Goal: Task Accomplishment & Management: Use online tool/utility

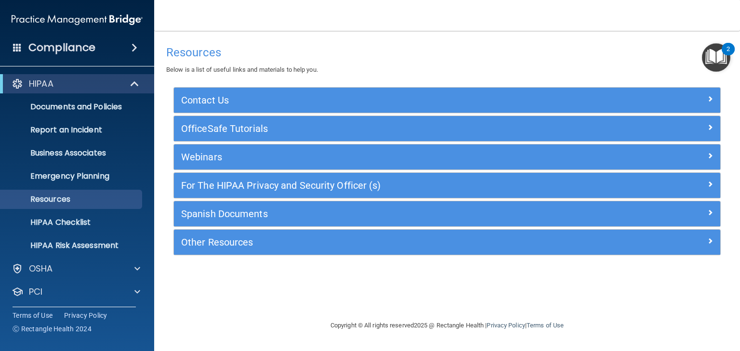
click at [132, 49] on span at bounding box center [135, 48] width 6 height 12
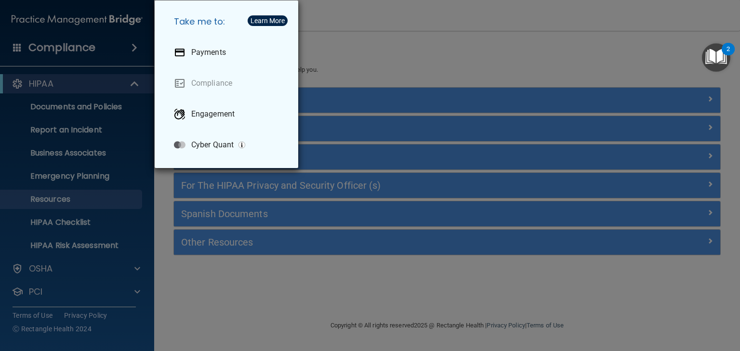
click at [359, 63] on div "Take me to: Payments Compliance Engagement Cyber Quant" at bounding box center [370, 175] width 740 height 351
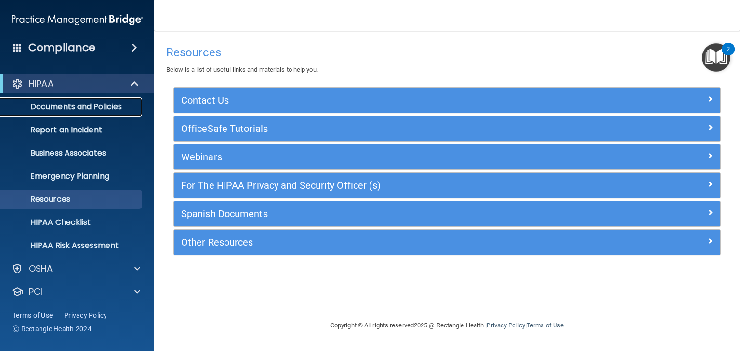
click at [73, 113] on link "Documents and Policies" at bounding box center [66, 106] width 152 height 19
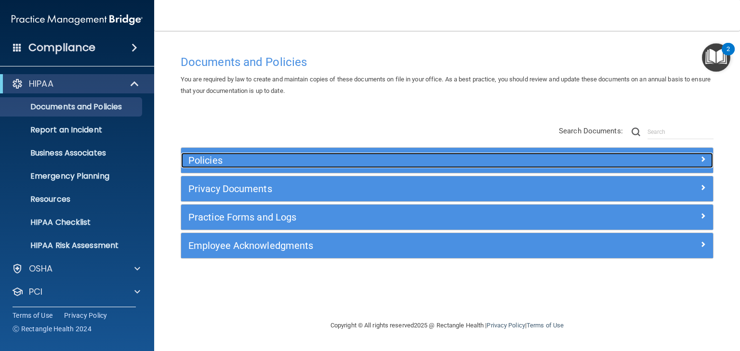
click at [209, 162] on h5 "Policies" at bounding box center [380, 160] width 384 height 11
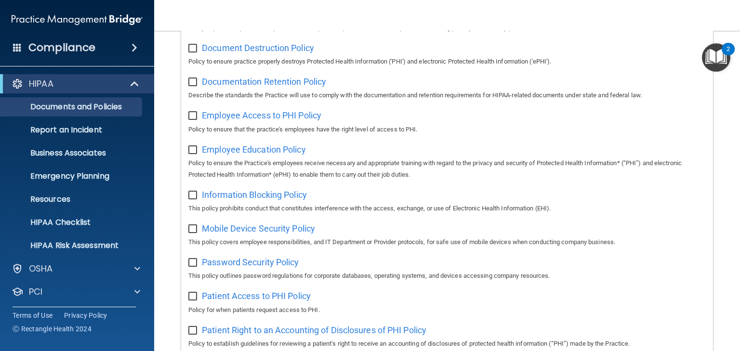
scroll to position [272, 0]
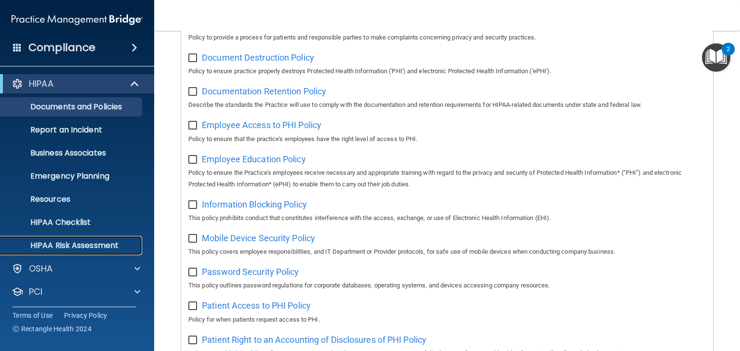
click at [73, 241] on p "HIPAA Risk Assessment" at bounding box center [72, 246] width 132 height 10
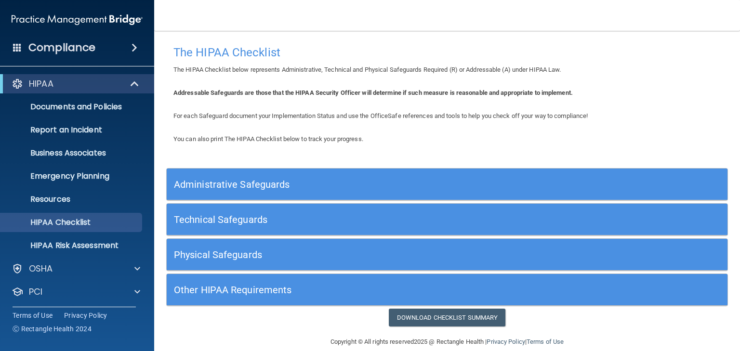
click at [281, 185] on h5 "Administrative Safeguards" at bounding box center [377, 184] width 406 height 11
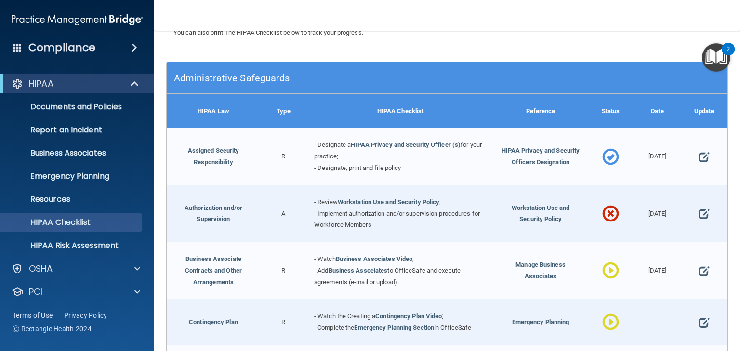
scroll to position [106, 0]
click at [699, 158] on span at bounding box center [704, 158] width 11 height 24
select select "completed"
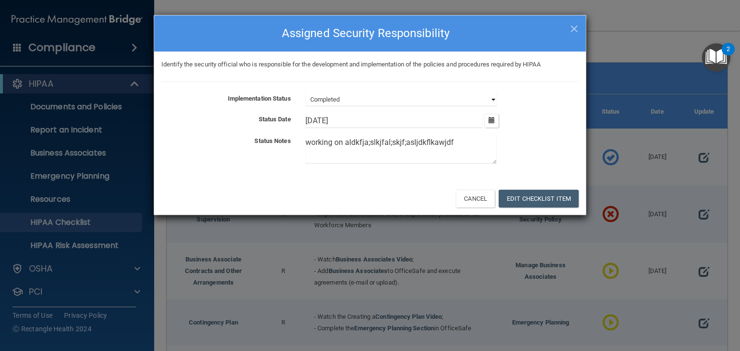
click at [352, 98] on select "Not Started In Progress Completed" at bounding box center [400, 99] width 191 height 13
click at [542, 109] on div "Implementation Status Not Started In Progress Completed Status Date 6/5/24 June…" at bounding box center [369, 130] width 417 height 75
click at [542, 195] on button "Edit Checklist Item" at bounding box center [539, 199] width 80 height 18
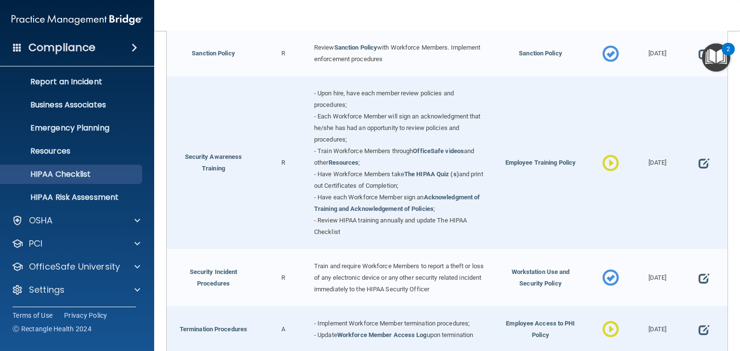
scroll to position [48, 0]
click at [66, 262] on p "OfficeSafe University" at bounding box center [74, 267] width 91 height 12
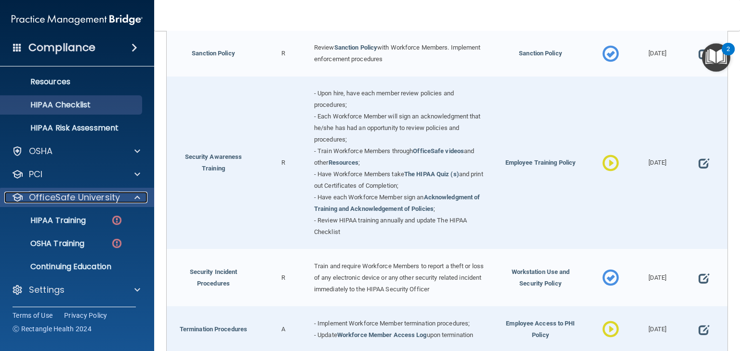
scroll to position [118, 0]
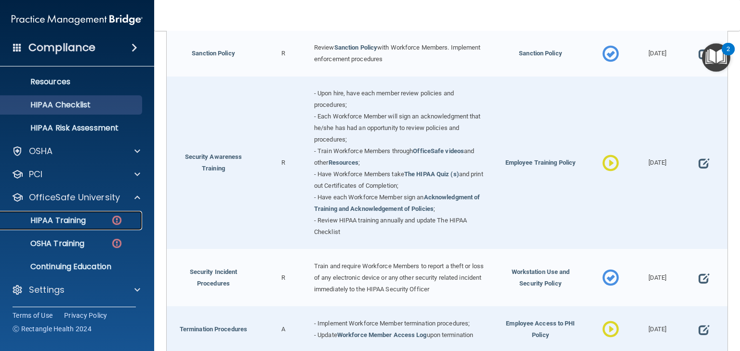
click at [60, 211] on link "HIPAA Training" at bounding box center [66, 220] width 152 height 19
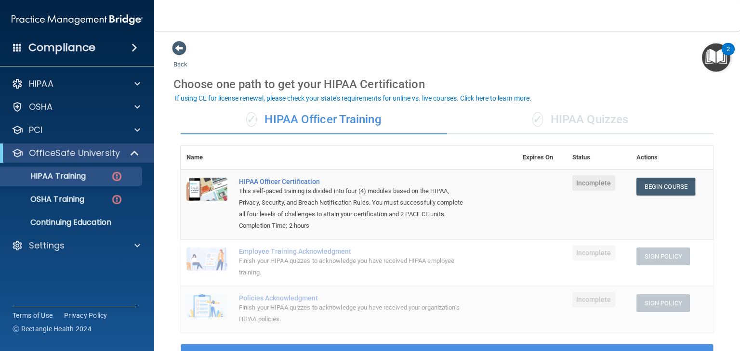
click at [575, 118] on div "✓ HIPAA Quizzes" at bounding box center [580, 120] width 266 height 29
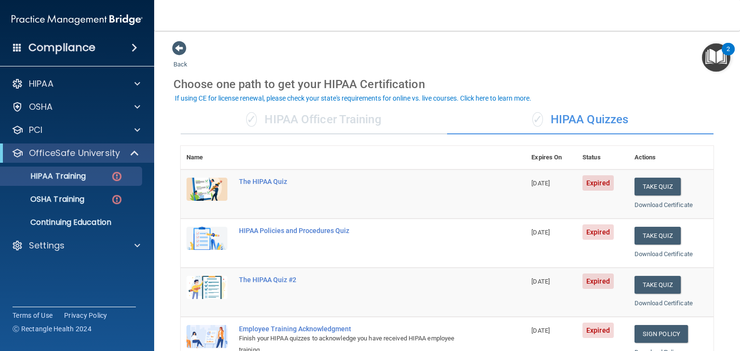
click at [306, 125] on div "✓ HIPAA Officer Training" at bounding box center [314, 120] width 266 height 29
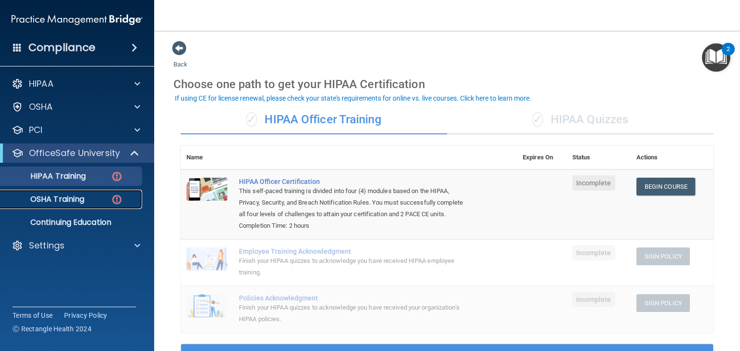
click at [68, 202] on p "OSHA Training" at bounding box center [45, 200] width 78 height 10
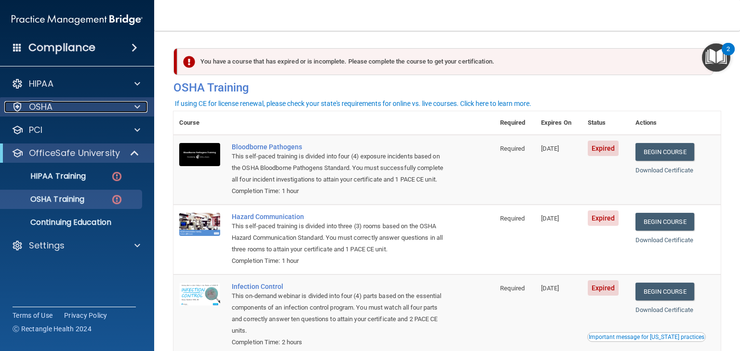
click at [46, 105] on p "OSHA" at bounding box center [41, 107] width 24 height 12
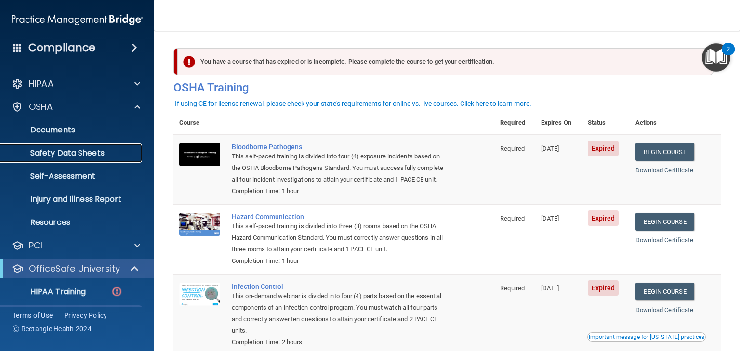
click at [66, 153] on p "Safety Data Sheets" at bounding box center [72, 153] width 132 height 10
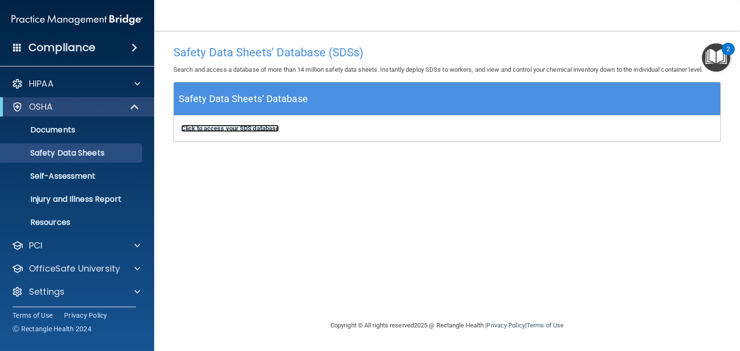
click at [220, 127] on b "Click to access your SDS database" at bounding box center [230, 128] width 98 height 7
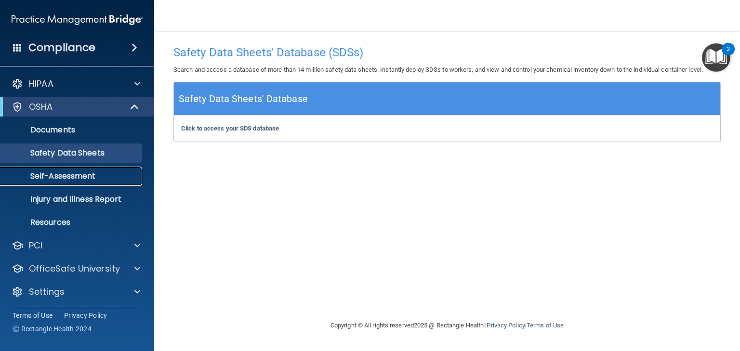
click at [60, 173] on p "Self-Assessment" at bounding box center [72, 177] width 132 height 10
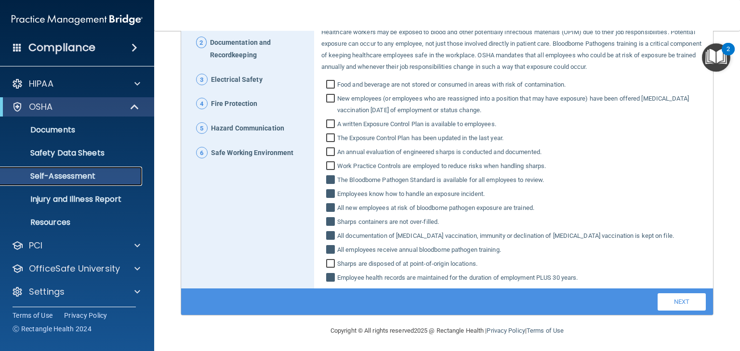
scroll to position [133, 0]
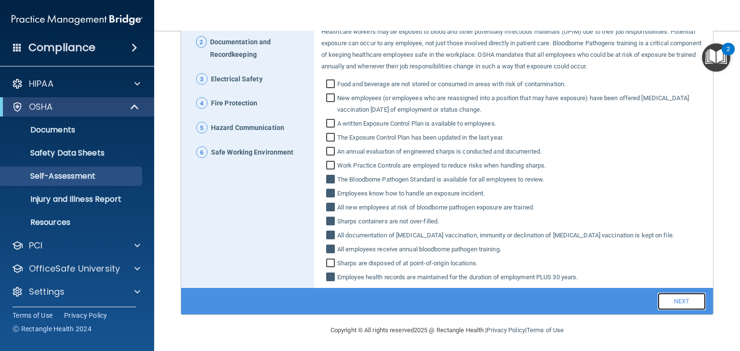
click at [673, 299] on link "Next" at bounding box center [682, 301] width 48 height 17
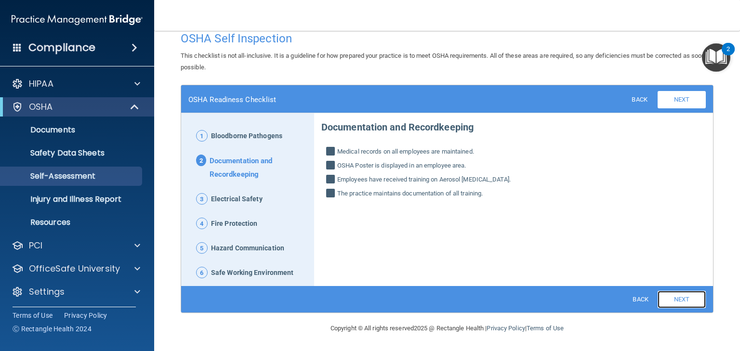
click at [673, 299] on link "Next" at bounding box center [682, 299] width 48 height 17
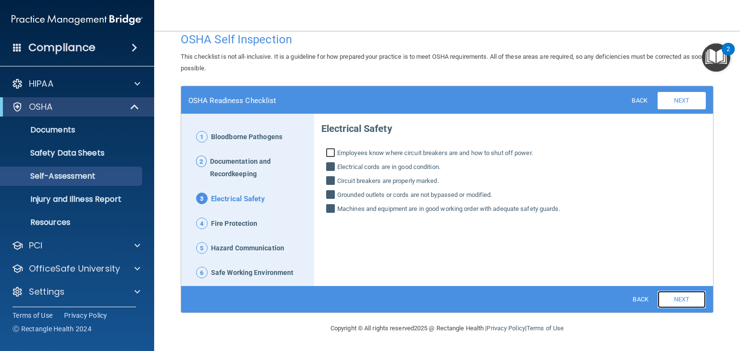
click at [673, 299] on link "Next" at bounding box center [682, 299] width 48 height 17
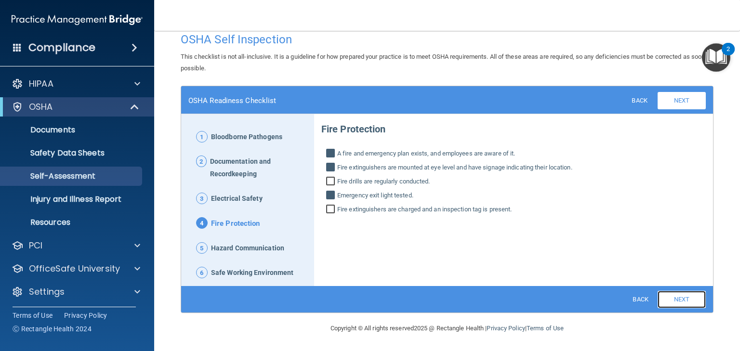
click at [673, 299] on link "Next" at bounding box center [682, 299] width 48 height 17
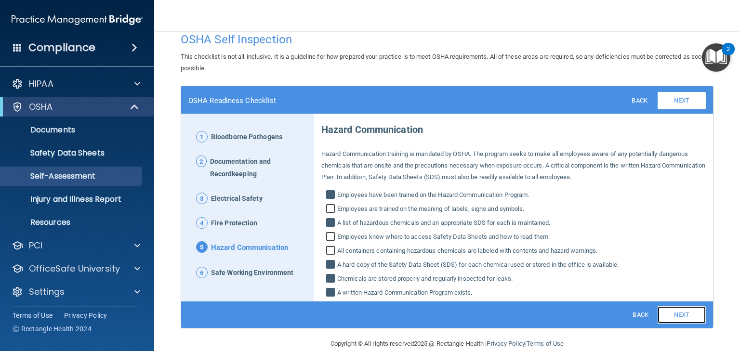
scroll to position [29, 0]
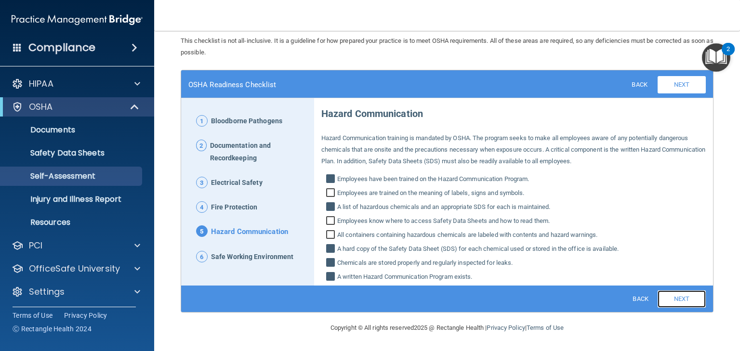
click at [673, 299] on link "Next" at bounding box center [682, 298] width 48 height 17
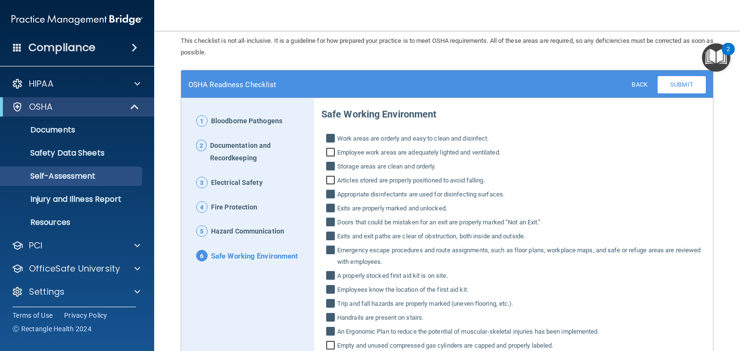
scroll to position [133, 0]
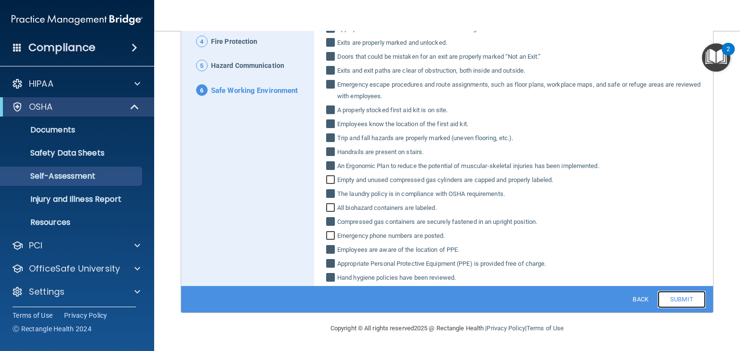
click at [676, 295] on link "Submit" at bounding box center [682, 299] width 48 height 17
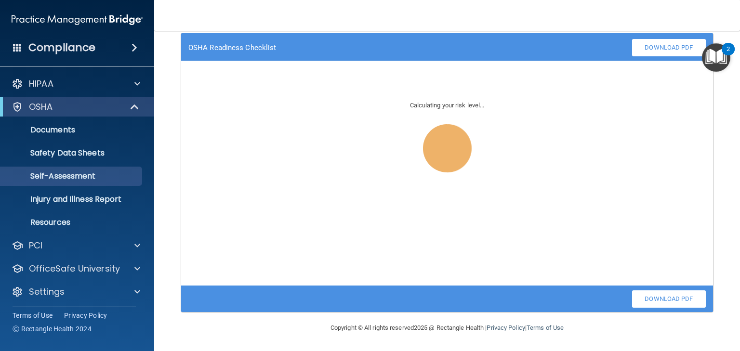
scroll to position [66, 0]
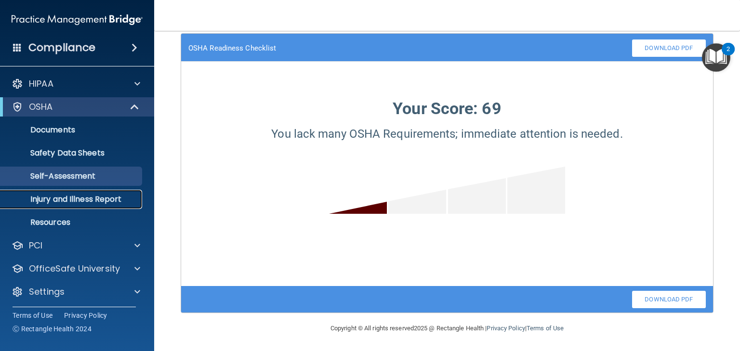
click at [79, 198] on p "Injury and Illness Report" at bounding box center [72, 200] width 132 height 10
